Goal: Transaction & Acquisition: Purchase product/service

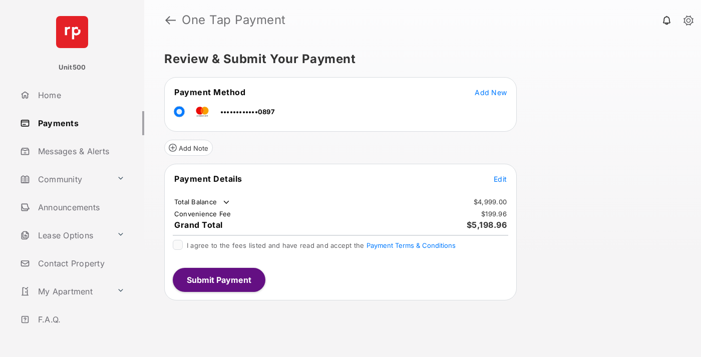
click at [500, 179] on span "Edit" at bounding box center [499, 179] width 13 height 9
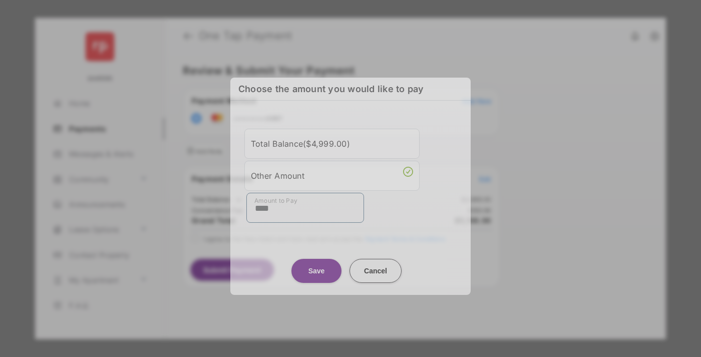
type input "****"
click at [316, 265] on button "Save" at bounding box center [316, 270] width 50 height 24
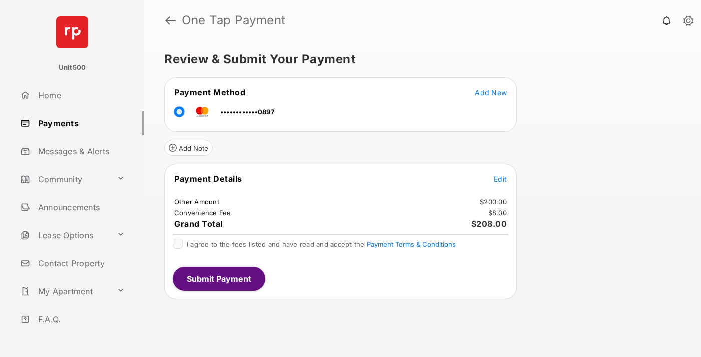
click at [500, 179] on span "Edit" at bounding box center [499, 179] width 13 height 9
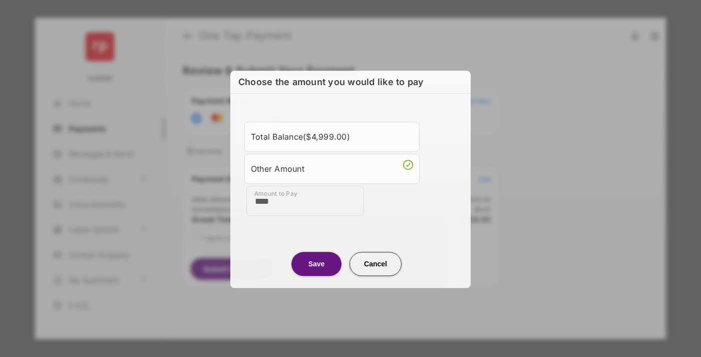
click at [316, 263] on button "Save" at bounding box center [316, 264] width 50 height 24
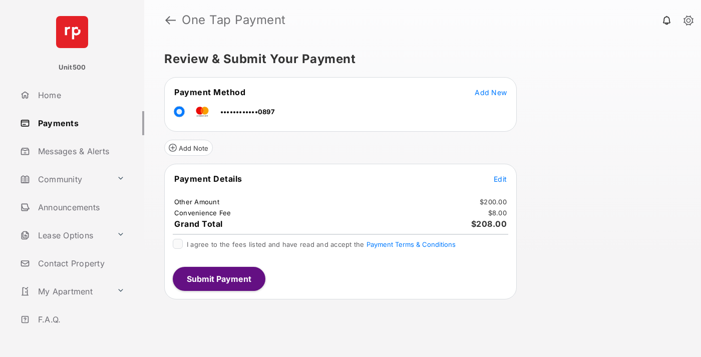
click at [218, 278] on button "Submit Payment" at bounding box center [219, 279] width 93 height 24
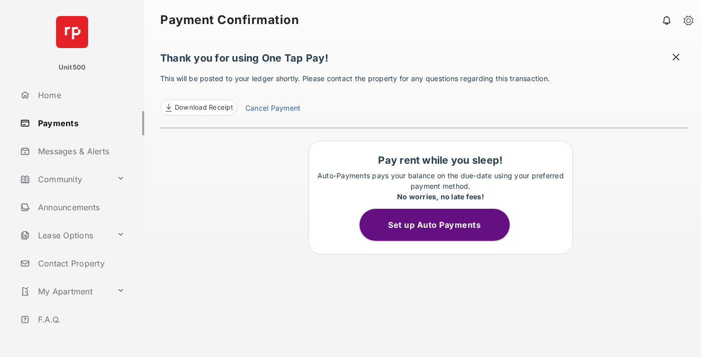
click at [198, 108] on span "Download Receipt" at bounding box center [204, 108] width 58 height 10
click at [676, 58] on span at bounding box center [676, 58] width 10 height 13
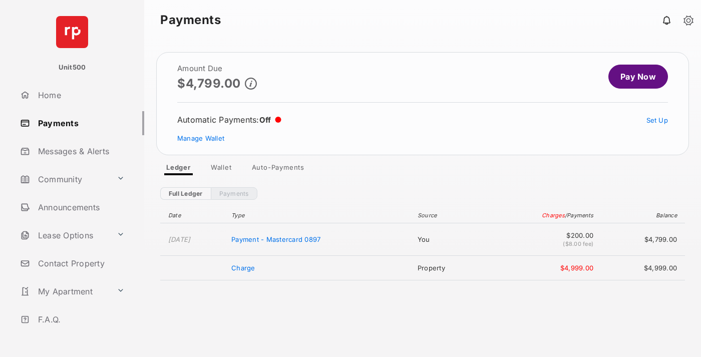
click at [201, 138] on link "Manage Wallet" at bounding box center [200, 138] width 47 height 8
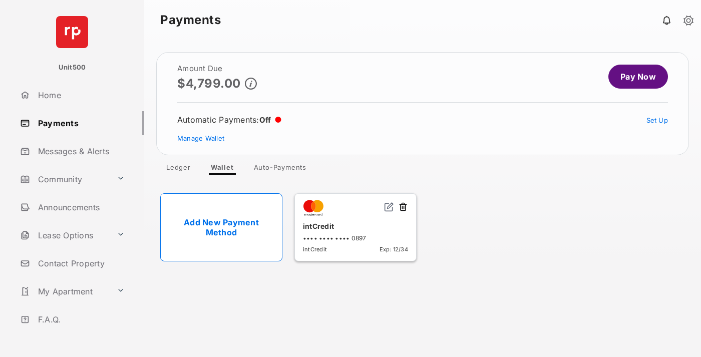
click at [403, 207] on button at bounding box center [403, 208] width 10 height 12
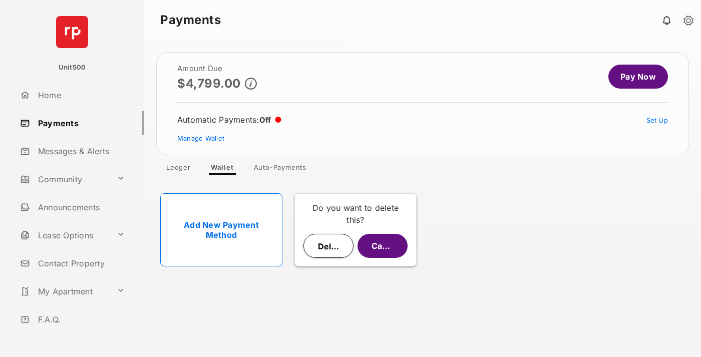
click at [328, 246] on button "Delete" at bounding box center [328, 246] width 50 height 24
